Goal: Navigation & Orientation: Go to known website

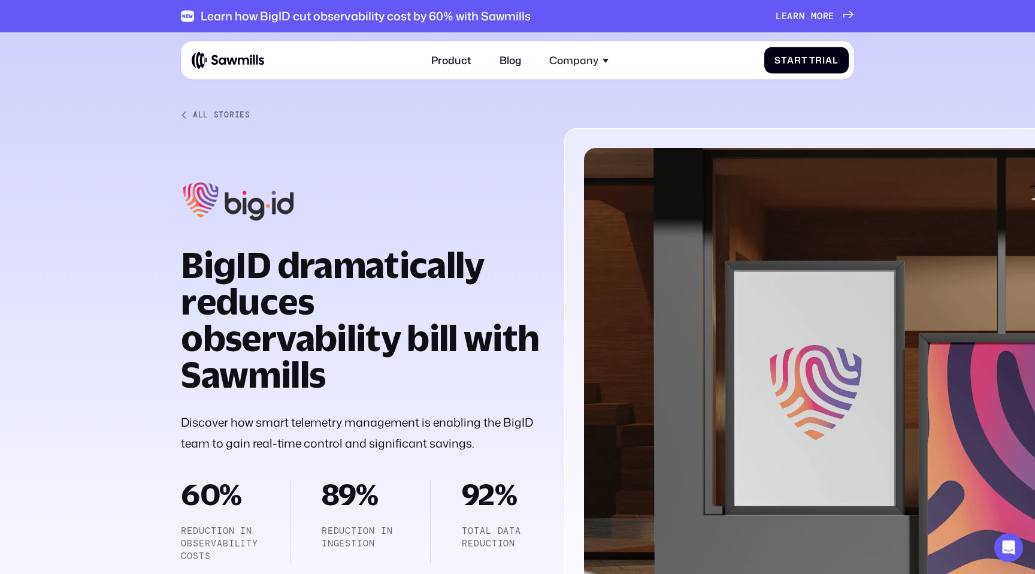
click at [232, 67] on img at bounding box center [228, 60] width 72 height 18
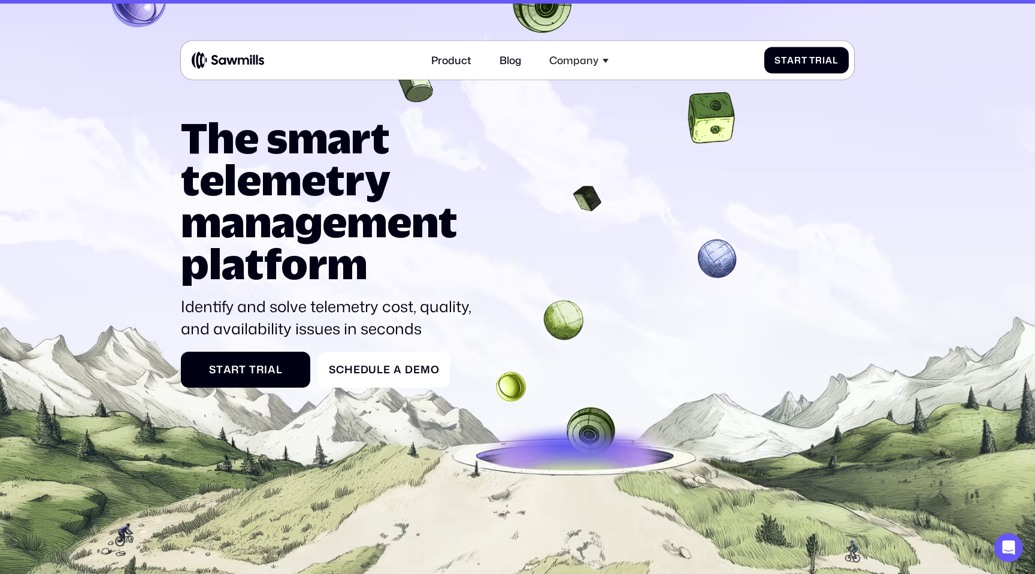
scroll to position [57, 0]
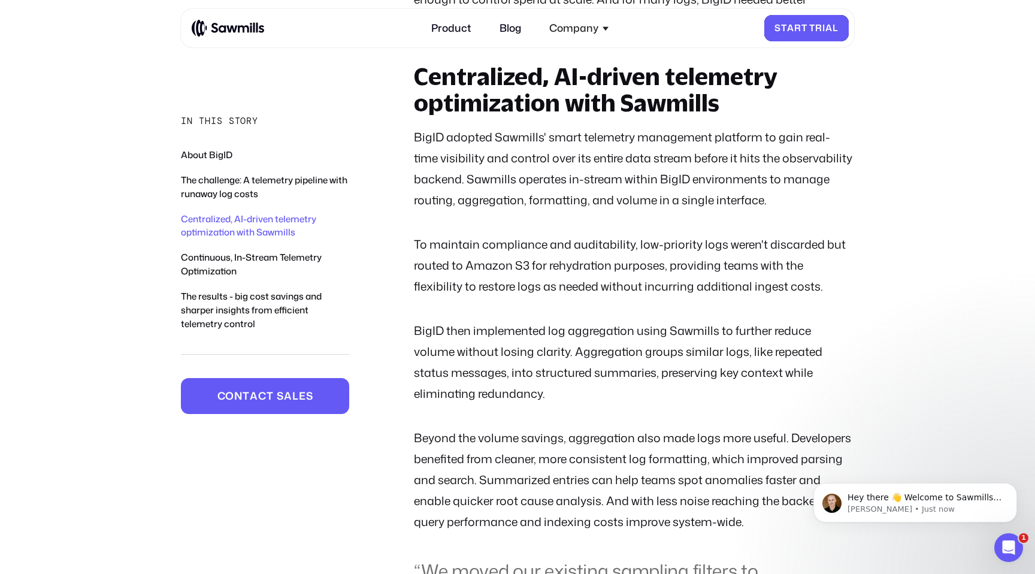
scroll to position [3281, 0]
